Goal: Task Accomplishment & Management: Complete application form

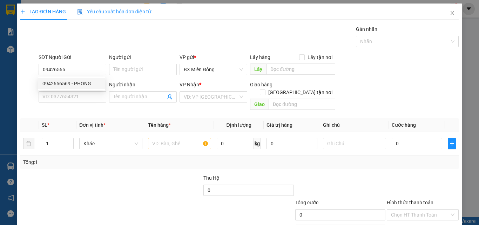
click at [69, 81] on div "0942656569 - PHONG" at bounding box center [71, 84] width 59 height 8
type input "0942656569"
type input "PHONG"
type input "0865385365"
type input "TRUNG"
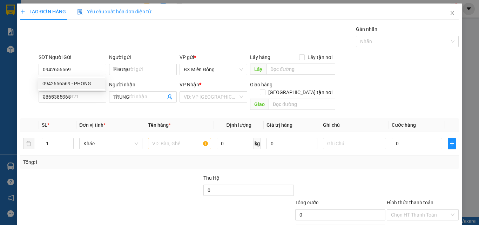
type input "70.000"
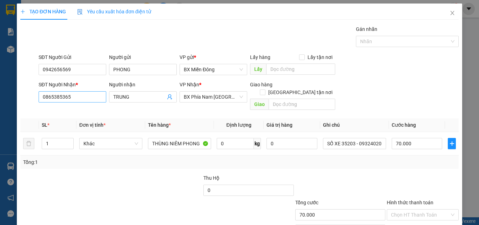
type input "0942656569"
click at [71, 98] on input "0865385365" at bounding box center [73, 96] width 68 height 11
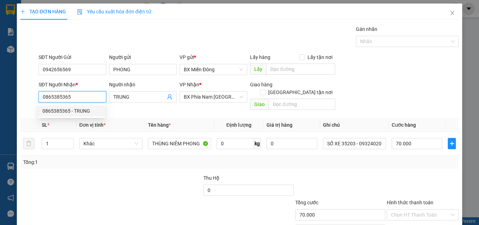
click at [74, 95] on input "0865385365" at bounding box center [73, 96] width 68 height 11
click at [59, 107] on div "0903511298 - A PHI" at bounding box center [71, 111] width 59 height 8
type input "0903511298"
type input "A PHI"
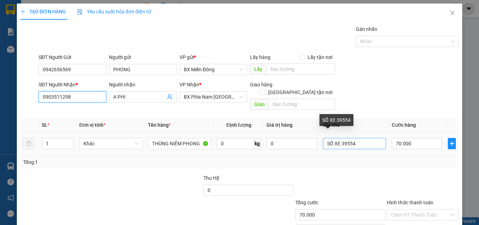
type input "0903511298"
click at [361, 138] on input "SỐ XE 39554" at bounding box center [354, 143] width 63 height 11
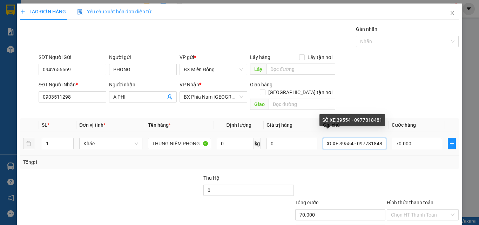
scroll to position [0, 5]
type input "SỐ XE 39554 - 0977818481"
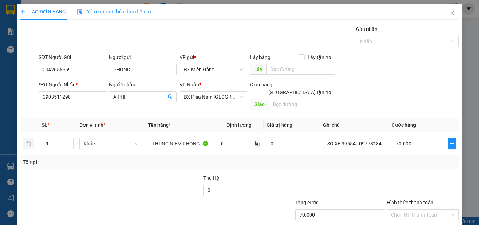
click at [402, 182] on div at bounding box center [422, 186] width 73 height 25
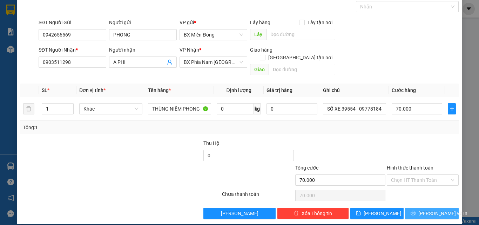
click at [413, 209] on button "[PERSON_NAME] và In" at bounding box center [432, 213] width 54 height 11
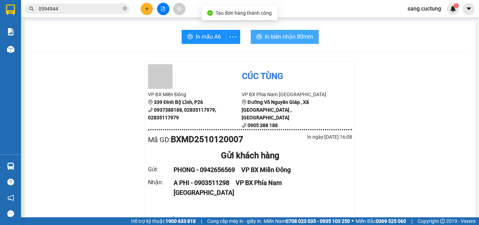
click at [292, 34] on span "In biên nhận 80mm" at bounding box center [289, 36] width 48 height 9
